Goal: Information Seeking & Learning: Learn about a topic

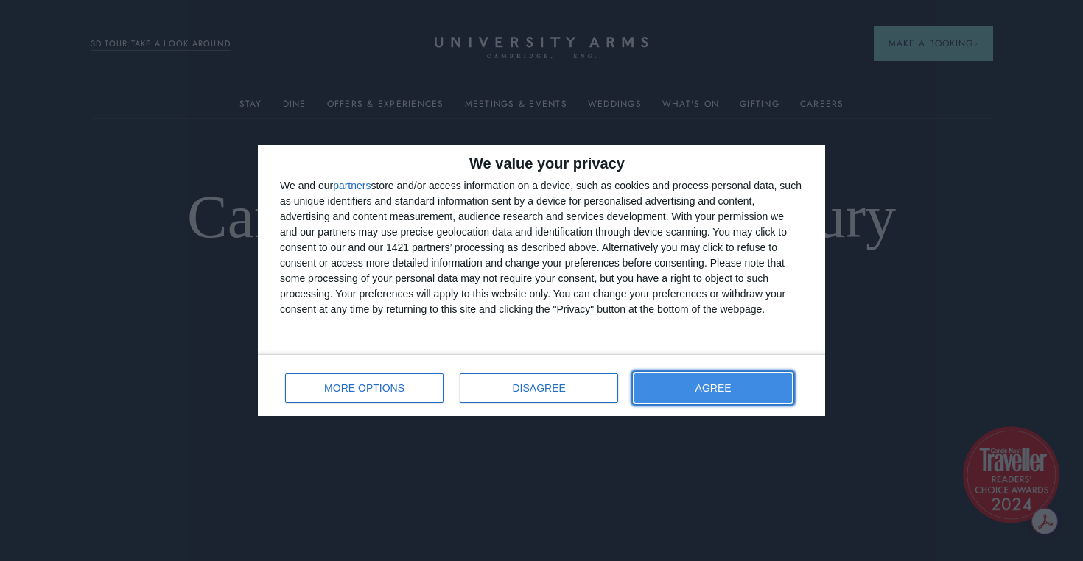
click at [728, 391] on span "AGREE" at bounding box center [714, 388] width 36 height 10
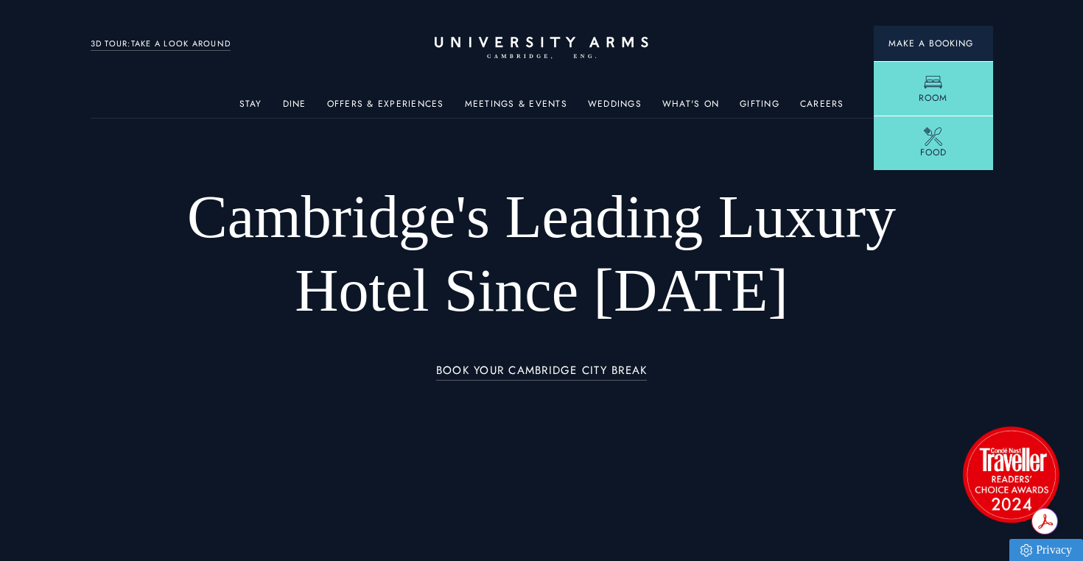
click at [933, 41] on span "Make a Booking" at bounding box center [934, 43] width 90 height 13
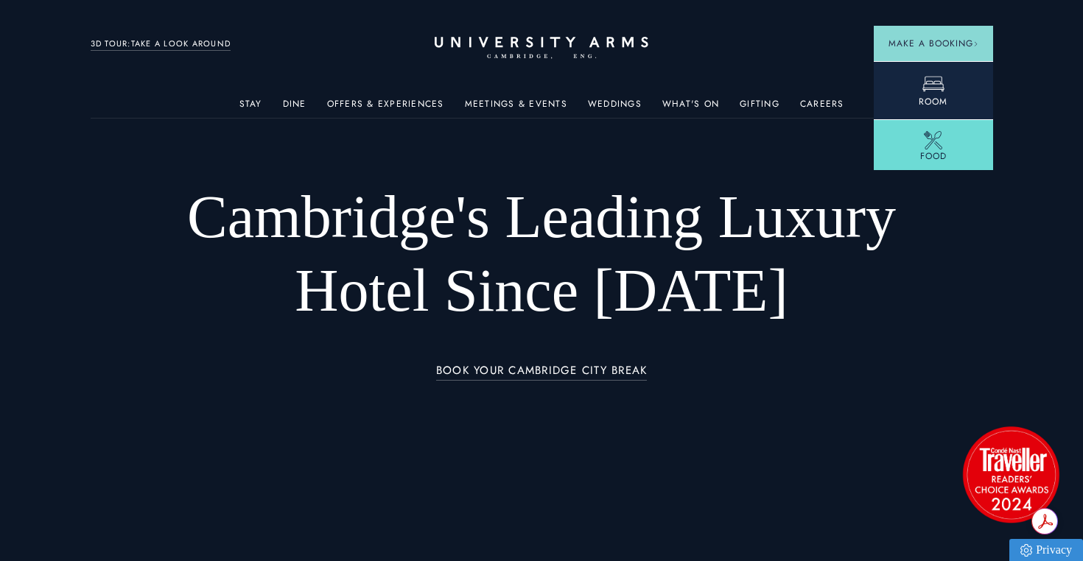
click at [948, 97] on link "Room" at bounding box center [933, 90] width 119 height 58
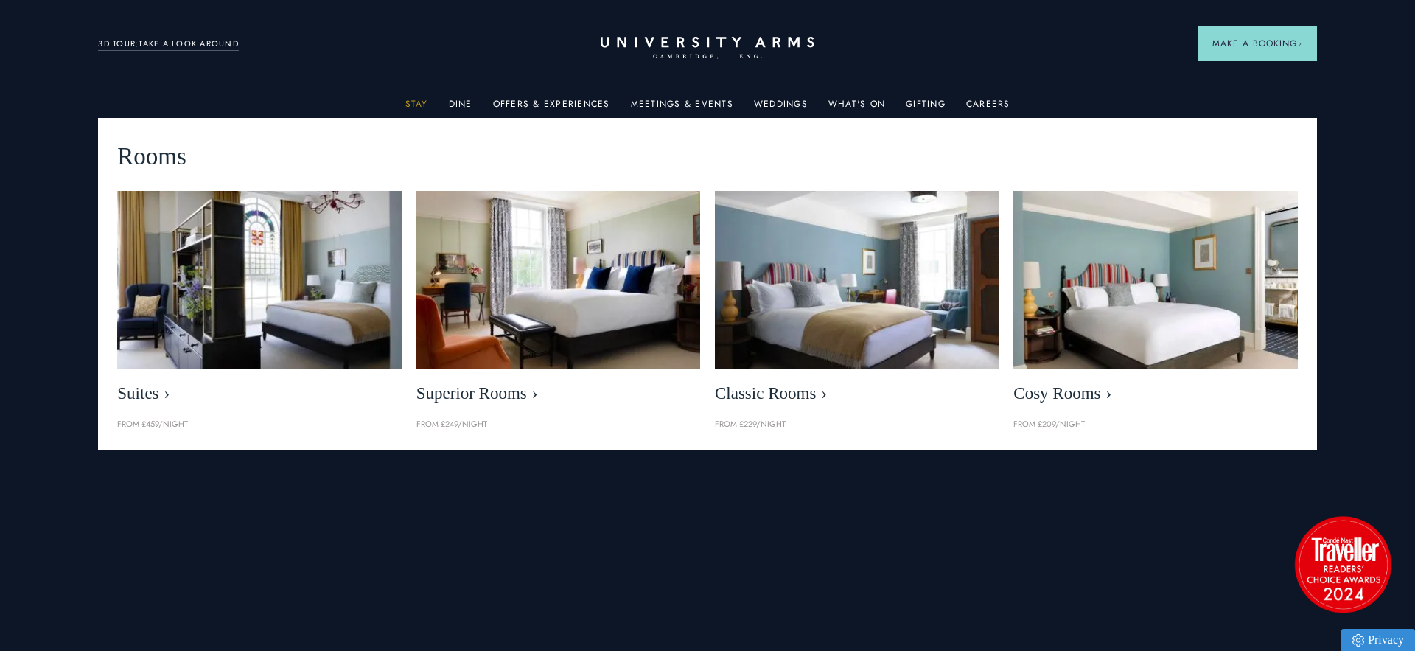
click at [420, 103] on link "Stay" at bounding box center [416, 108] width 23 height 19
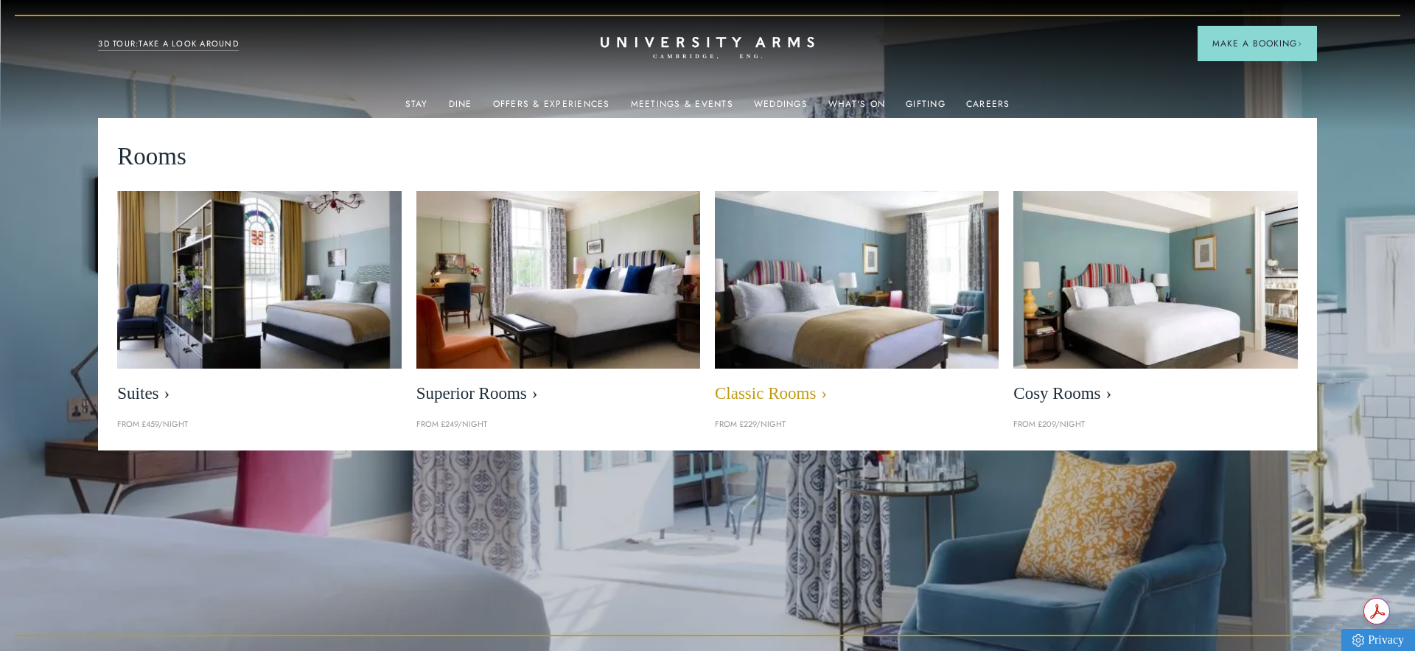
click at [886, 317] on img at bounding box center [856, 280] width 326 height 204
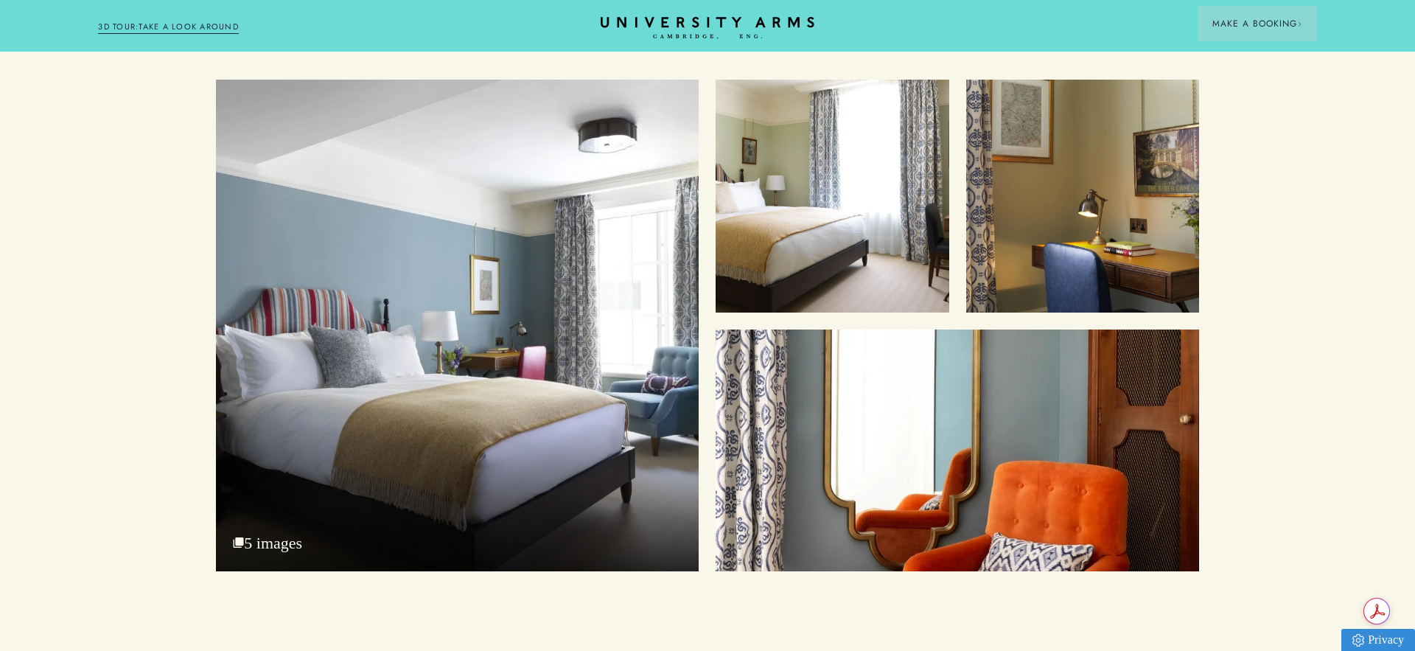
scroll to position [1897, 0]
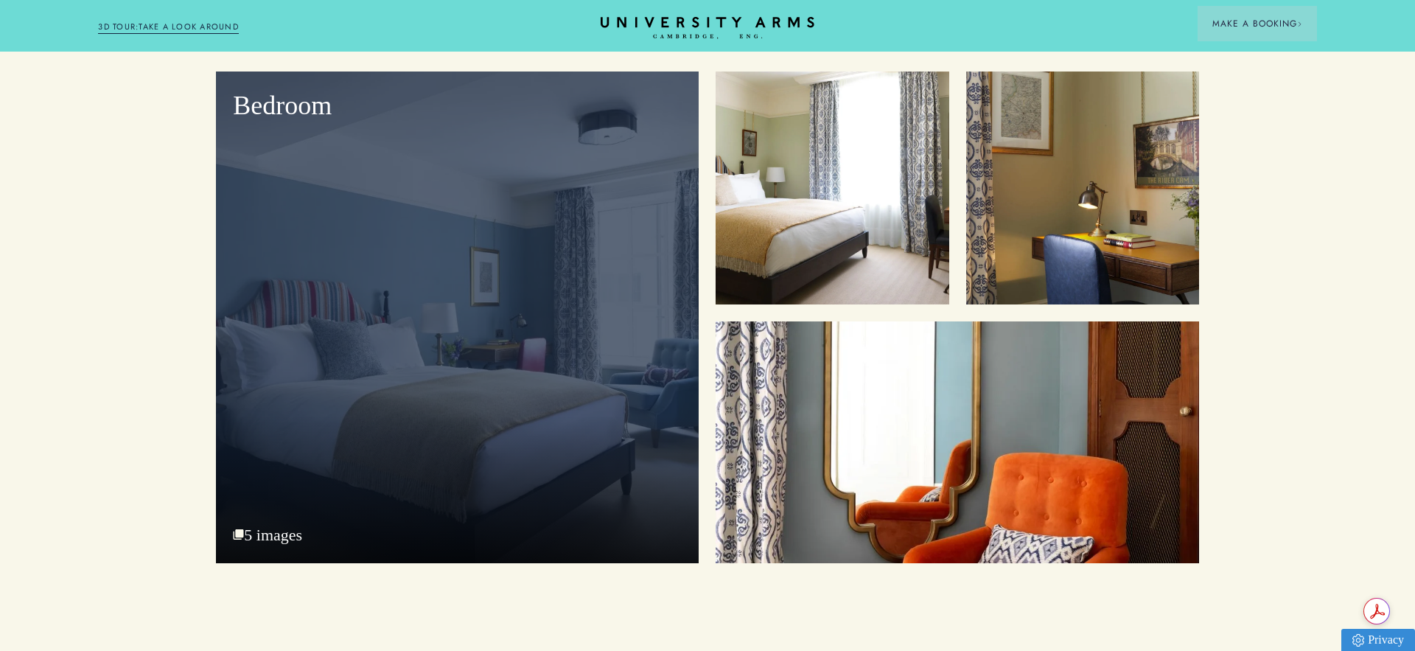
click at [627, 365] on div "Bedroom" at bounding box center [457, 316] width 483 height 491
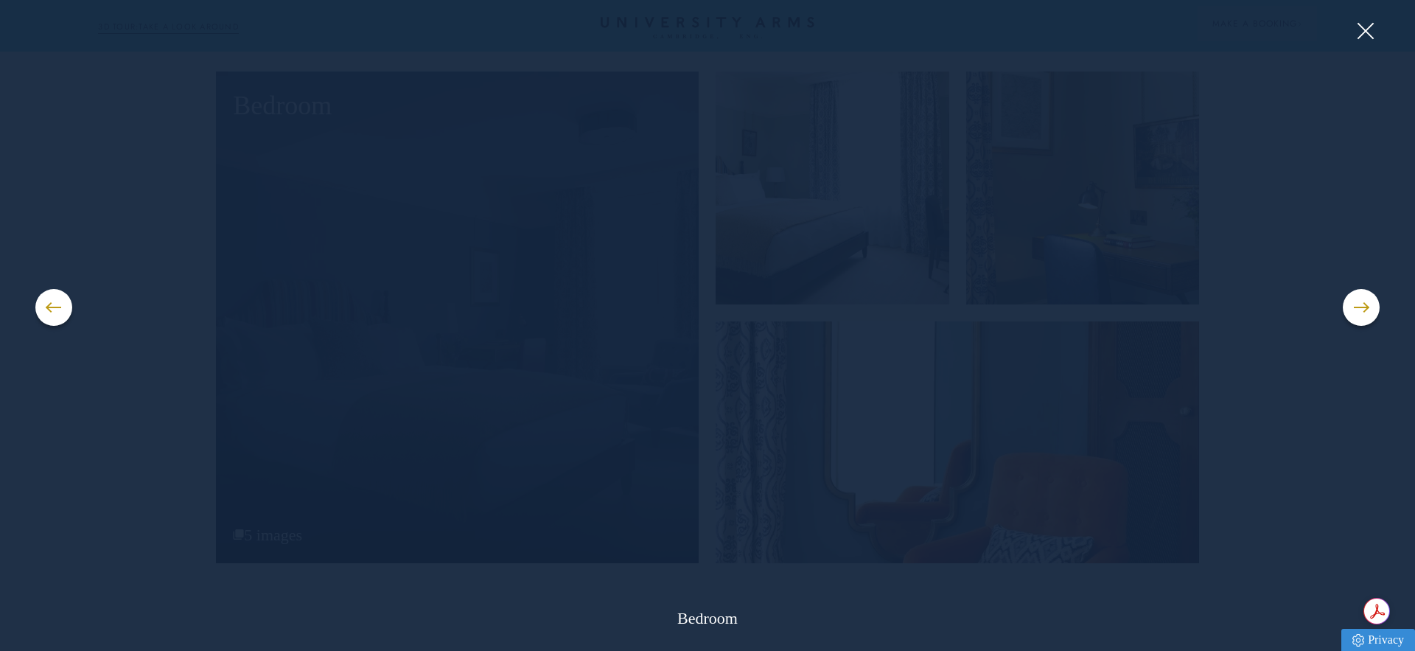
scroll to position [1897, 1]
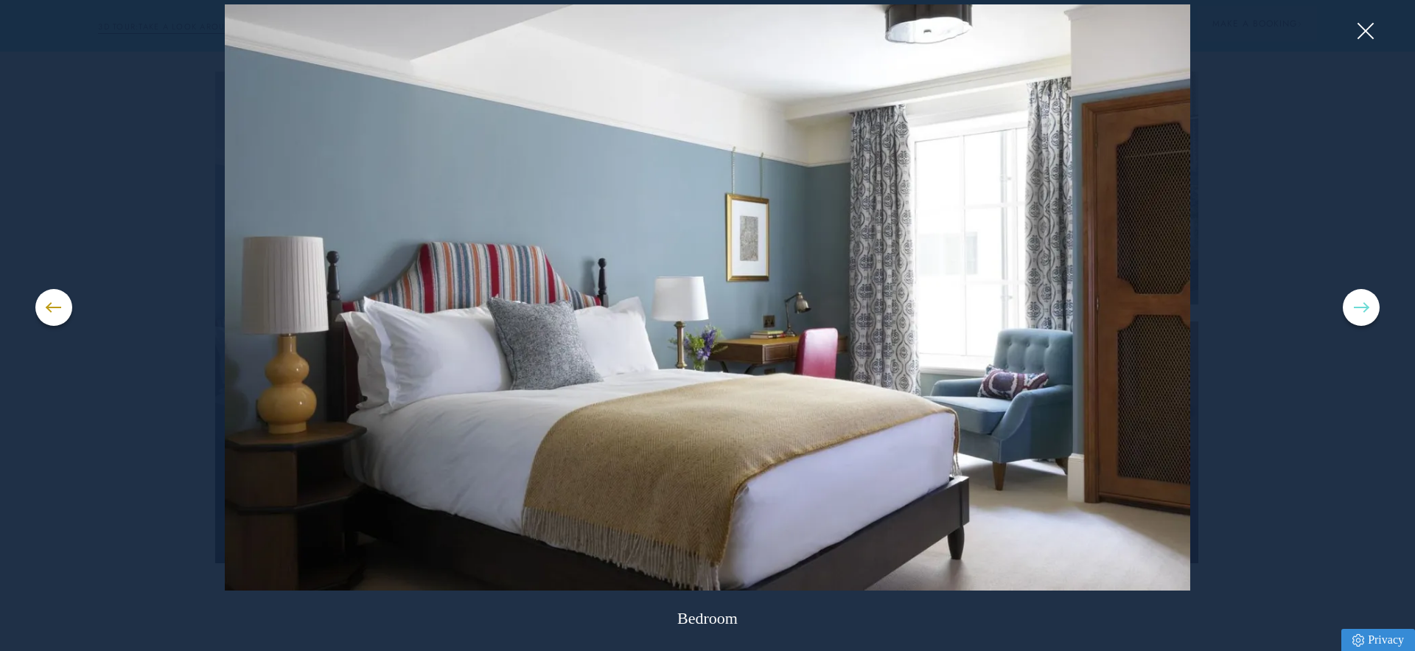
click at [1360, 309] on button at bounding box center [1360, 307] width 37 height 37
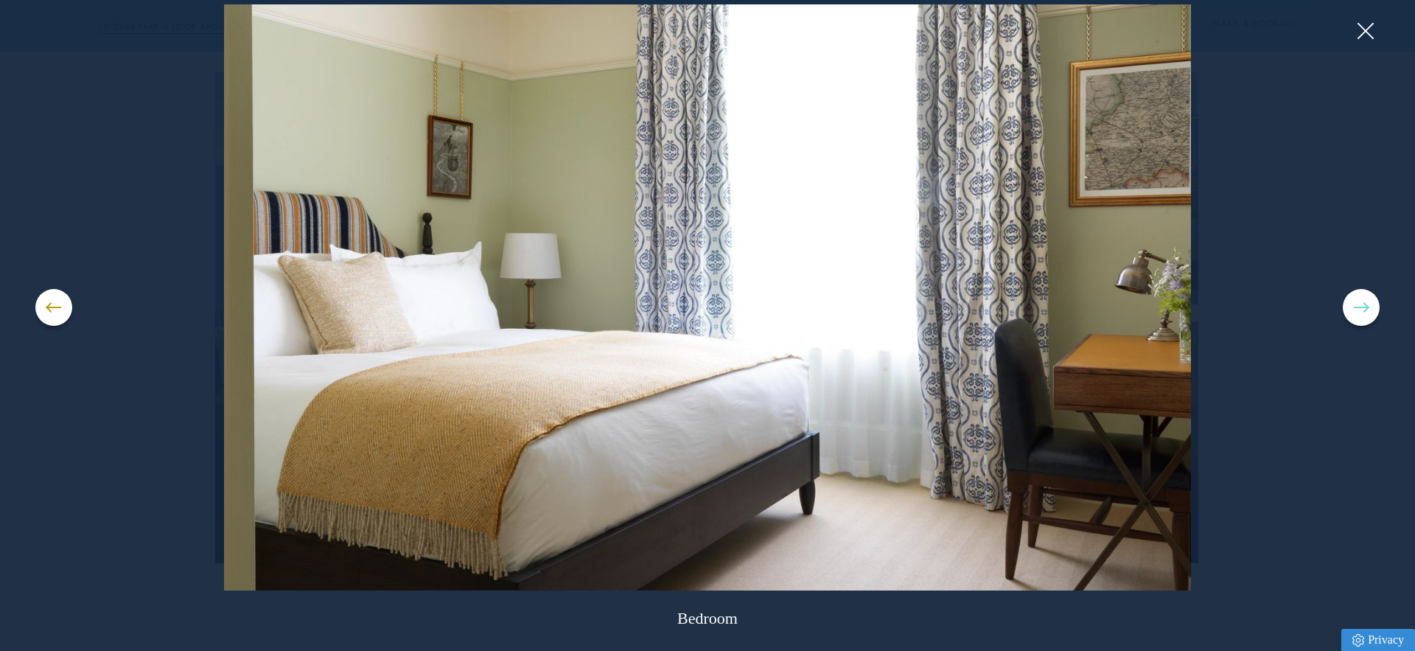
click at [1360, 309] on button at bounding box center [1360, 307] width 37 height 37
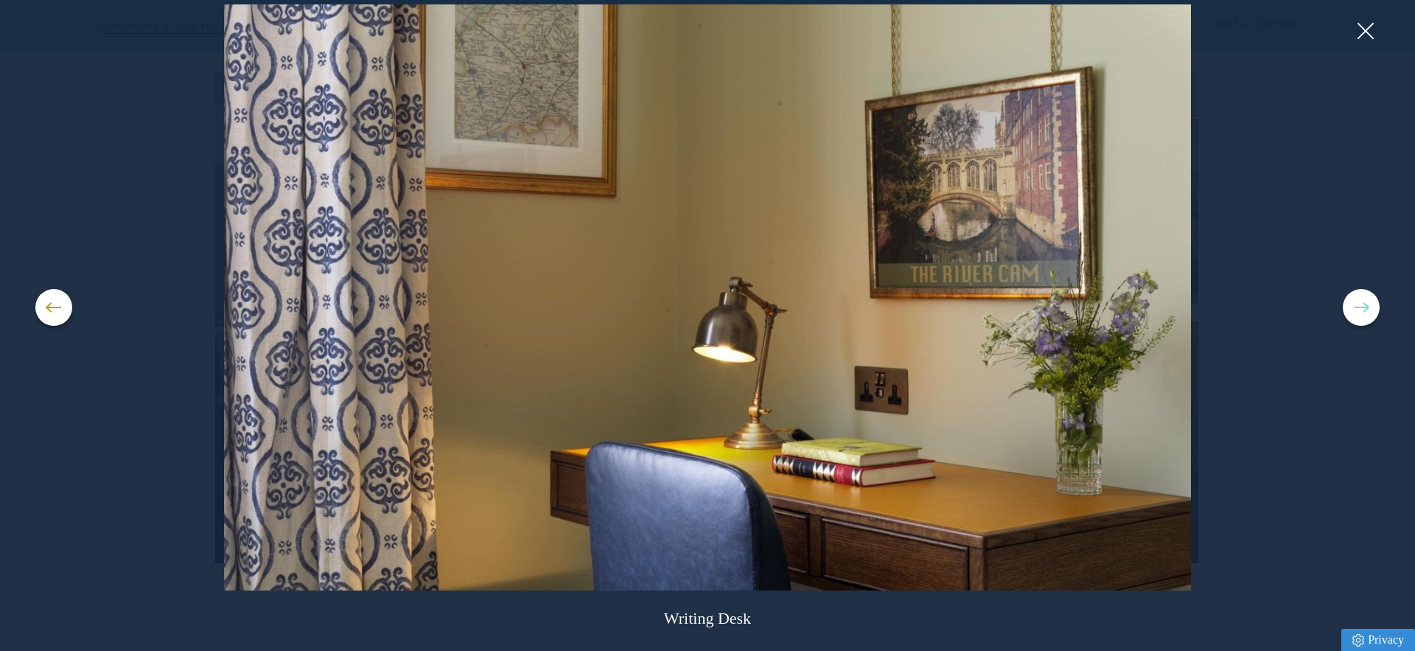
click at [1360, 309] on button at bounding box center [1360, 307] width 37 height 37
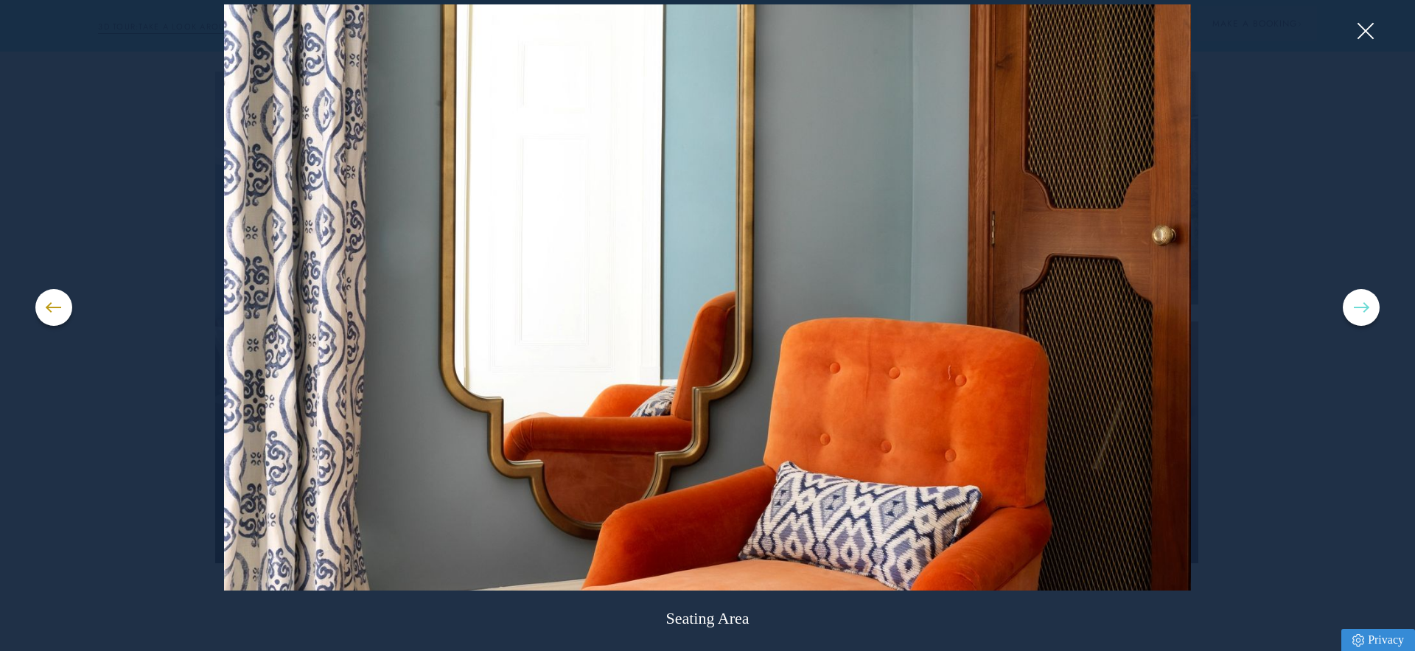
click at [1360, 309] on button at bounding box center [1360, 307] width 37 height 37
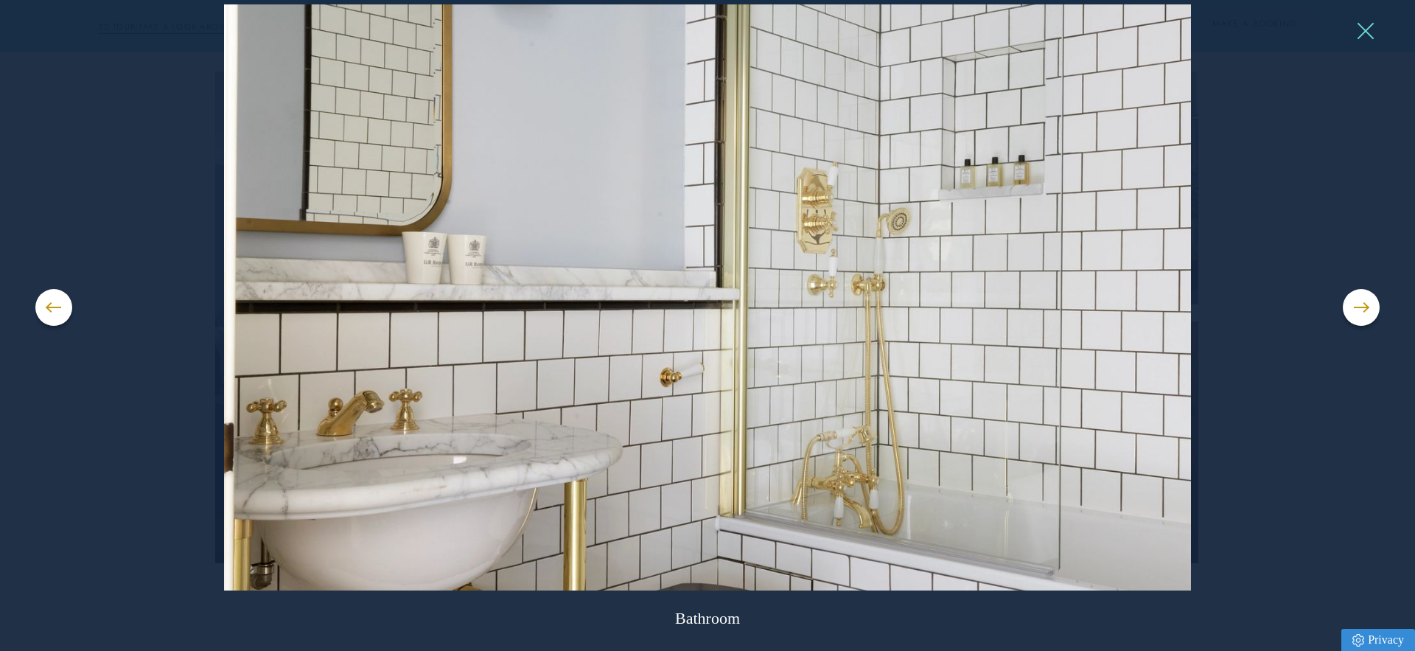
click at [1370, 38] on button at bounding box center [1365, 31] width 22 height 22
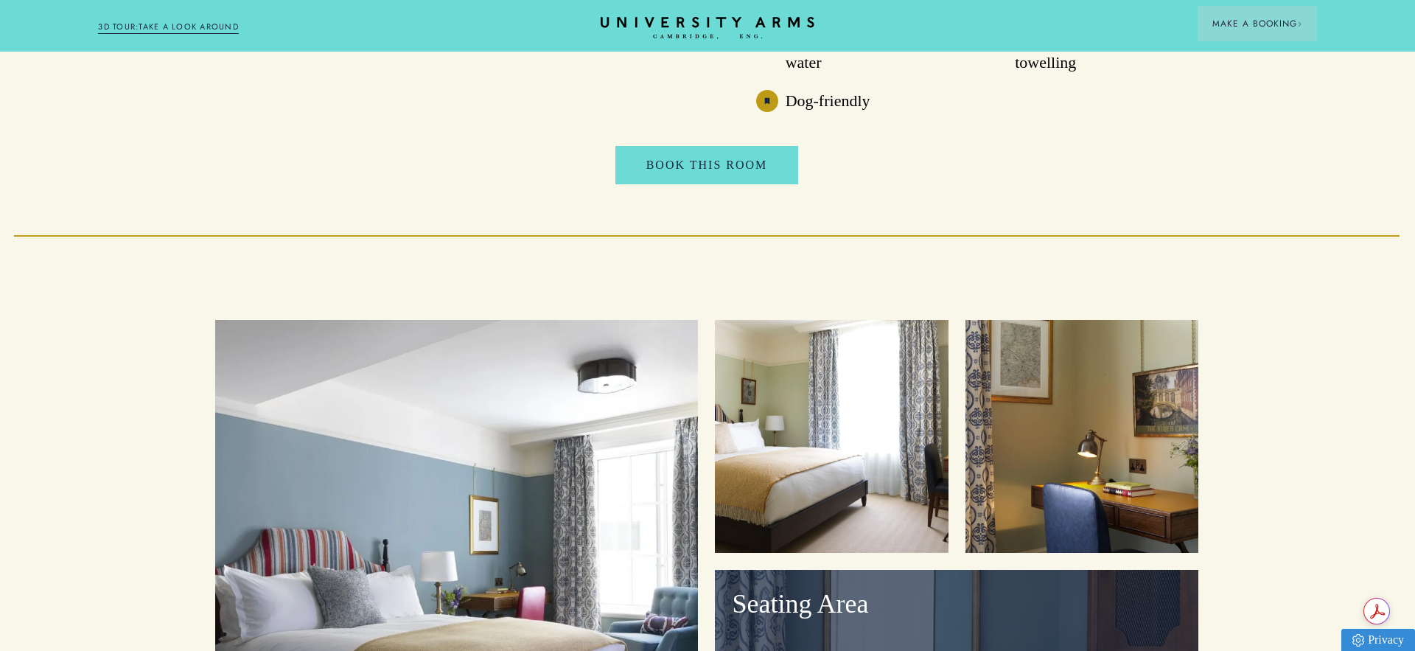
scroll to position [1671, 1]
